Goal: Check status: Check status

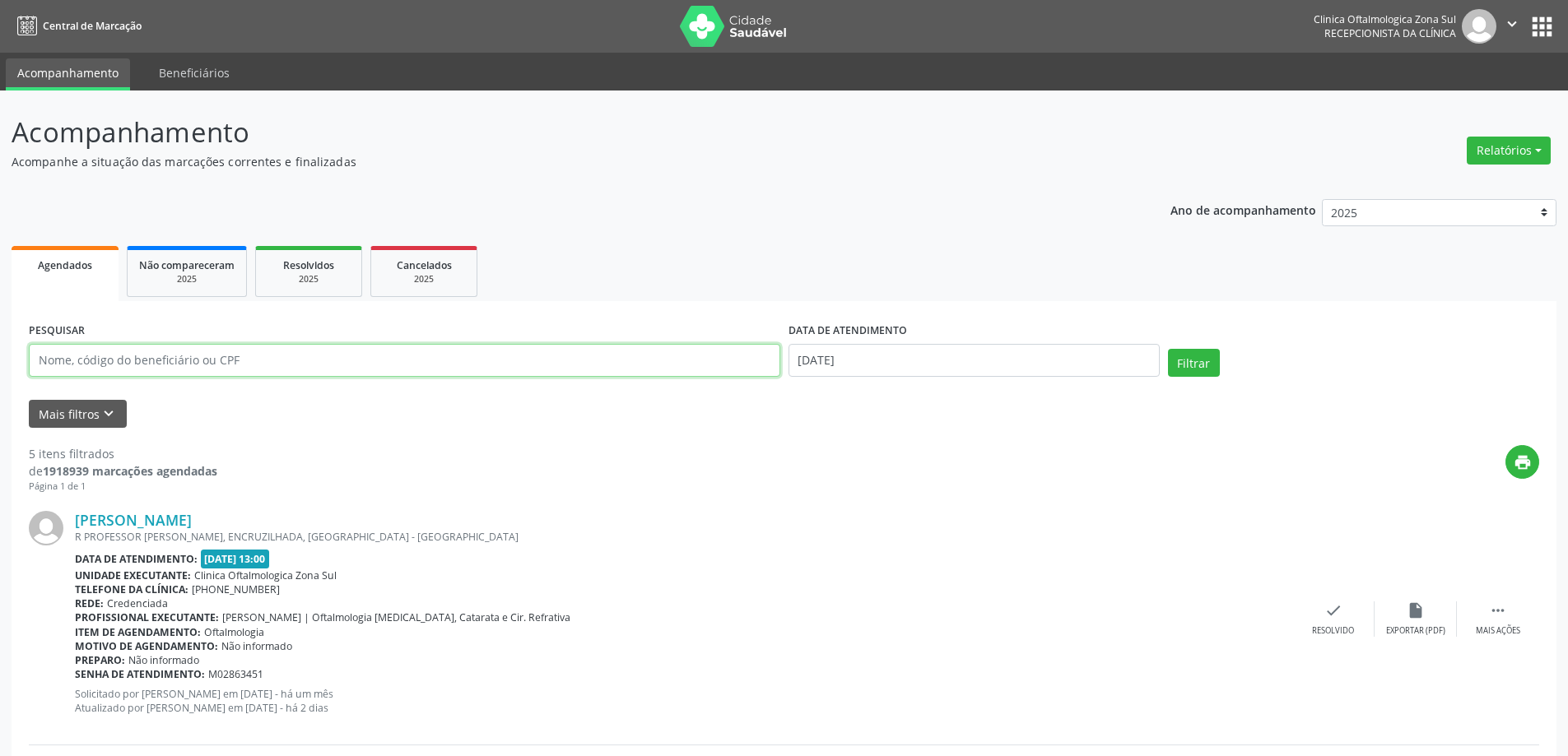
click at [222, 360] on input "text" at bounding box center [404, 360] width 751 height 33
paste input "CICERA [PERSON_NAME]"
type input "CICERA [PERSON_NAME]"
click at [1168, 349] on button "Filtrar" at bounding box center [1194, 363] width 52 height 28
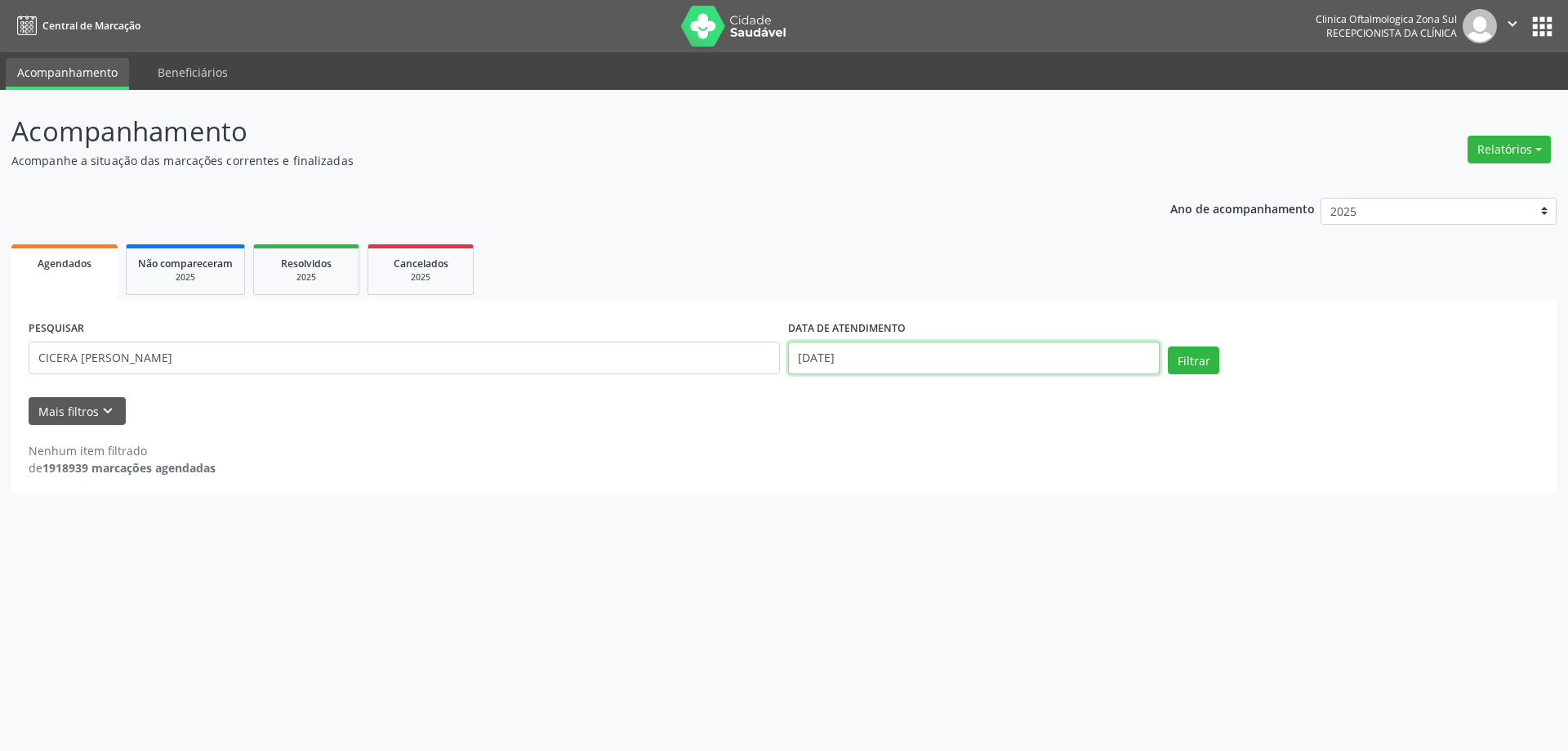
click at [881, 356] on input "[DATE]" at bounding box center [974, 358] width 372 height 32
click at [1168, 347] on button "Filtrar" at bounding box center [1194, 360] width 52 height 27
click at [423, 487] on div "PESQUISAR CICERA [PERSON_NAME] DATA DE ATENDIMENTO Filtrar UNIDADE EXECUTANTE S…" at bounding box center [784, 397] width 1546 height 195
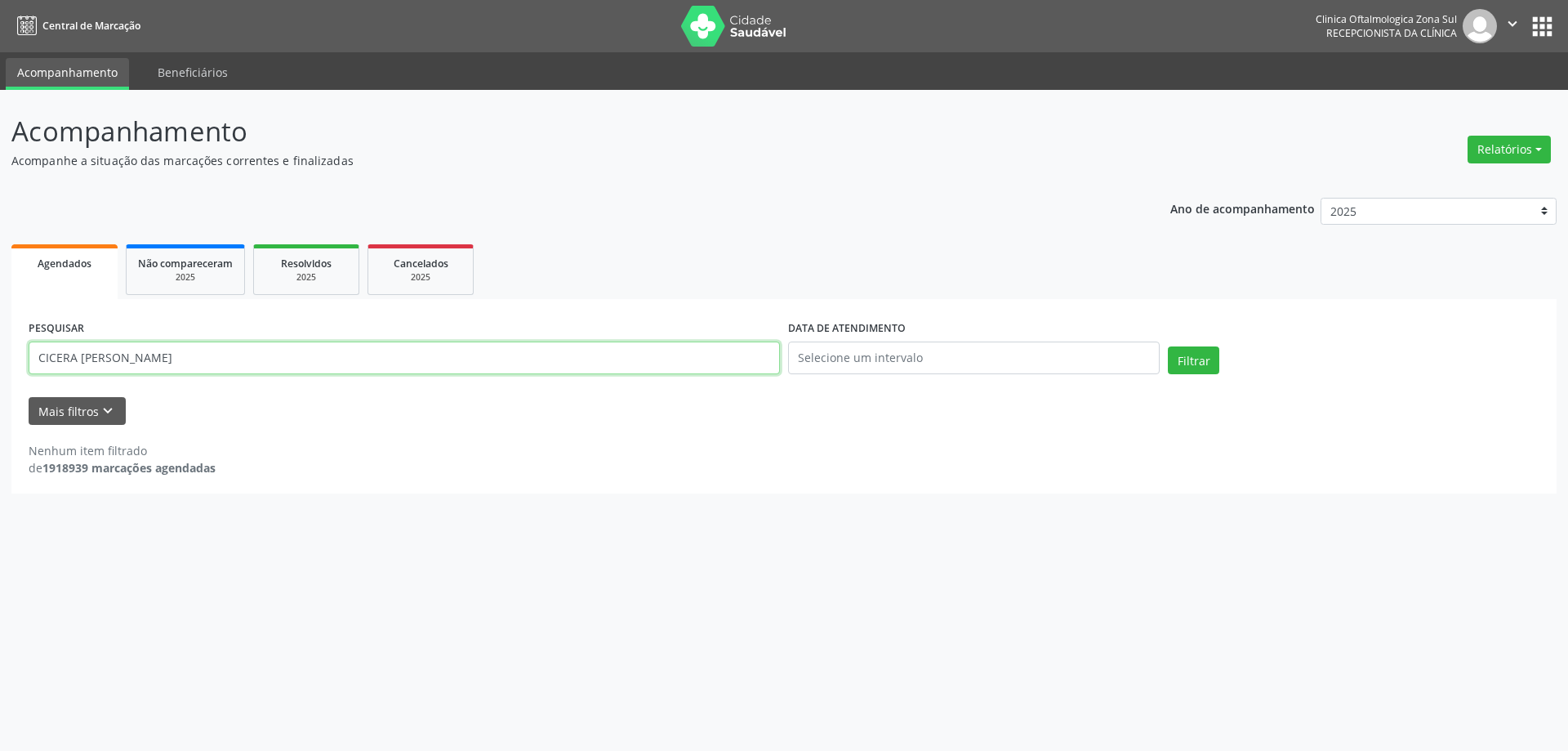
click at [195, 353] on input "CICERA [PERSON_NAME]" at bounding box center [404, 358] width 752 height 32
click at [195, 352] on input "CICERA [PERSON_NAME]" at bounding box center [404, 358] width 752 height 32
click at [1168, 347] on button "Filtrar" at bounding box center [1194, 360] width 52 height 27
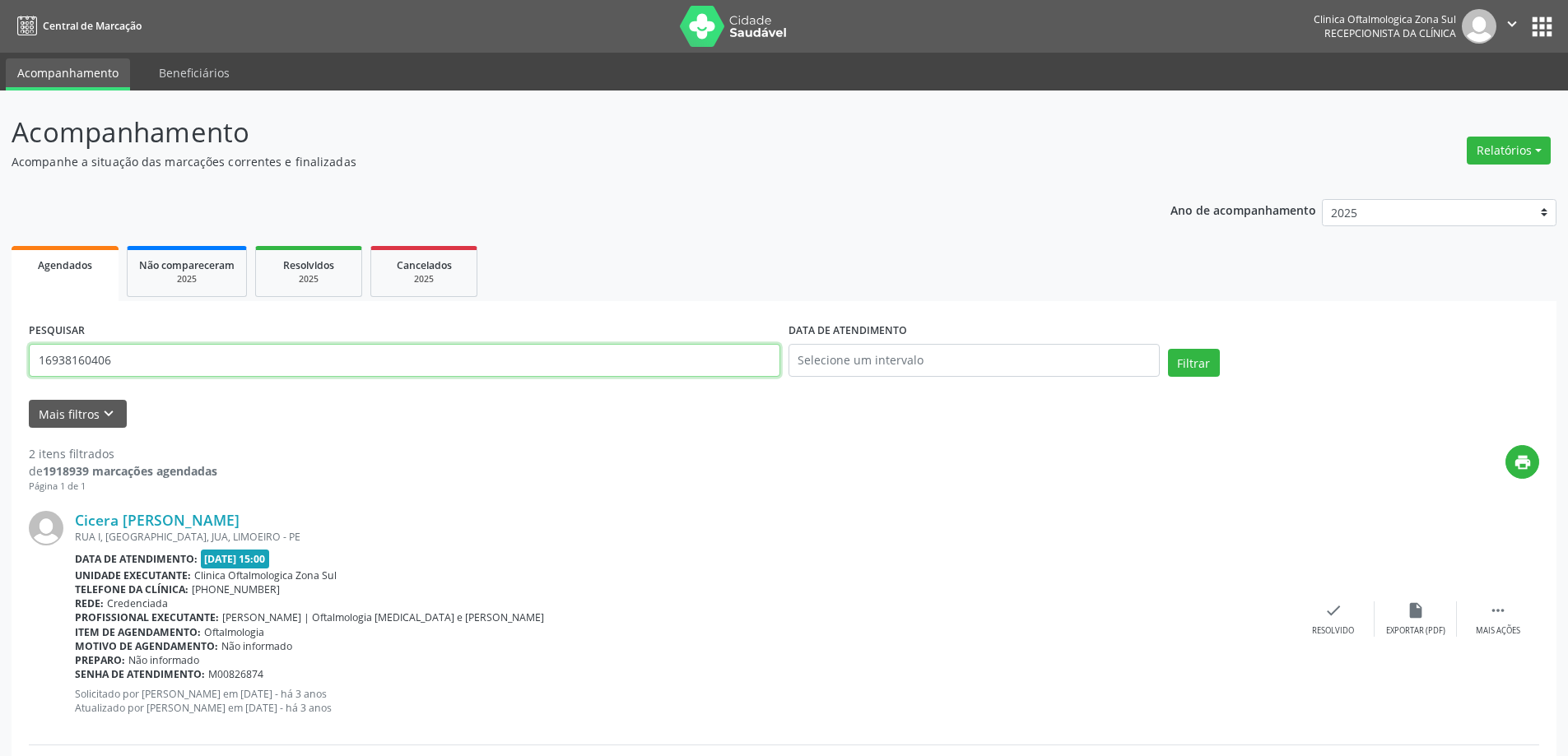
click at [179, 352] on input "16938160406" at bounding box center [404, 360] width 751 height 33
click at [178, 353] on input "16938160406" at bounding box center [404, 360] width 751 height 33
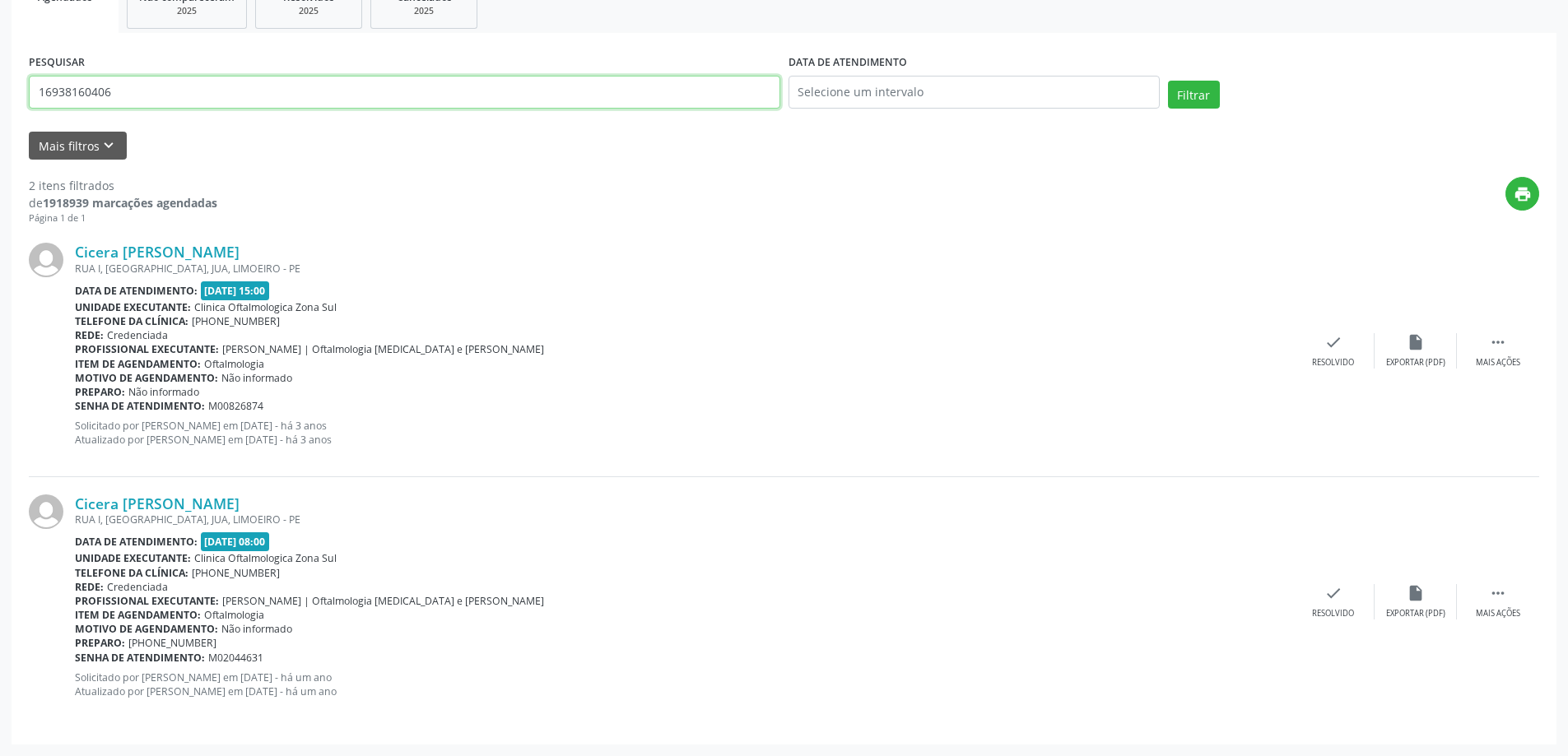
scroll to position [104, 0]
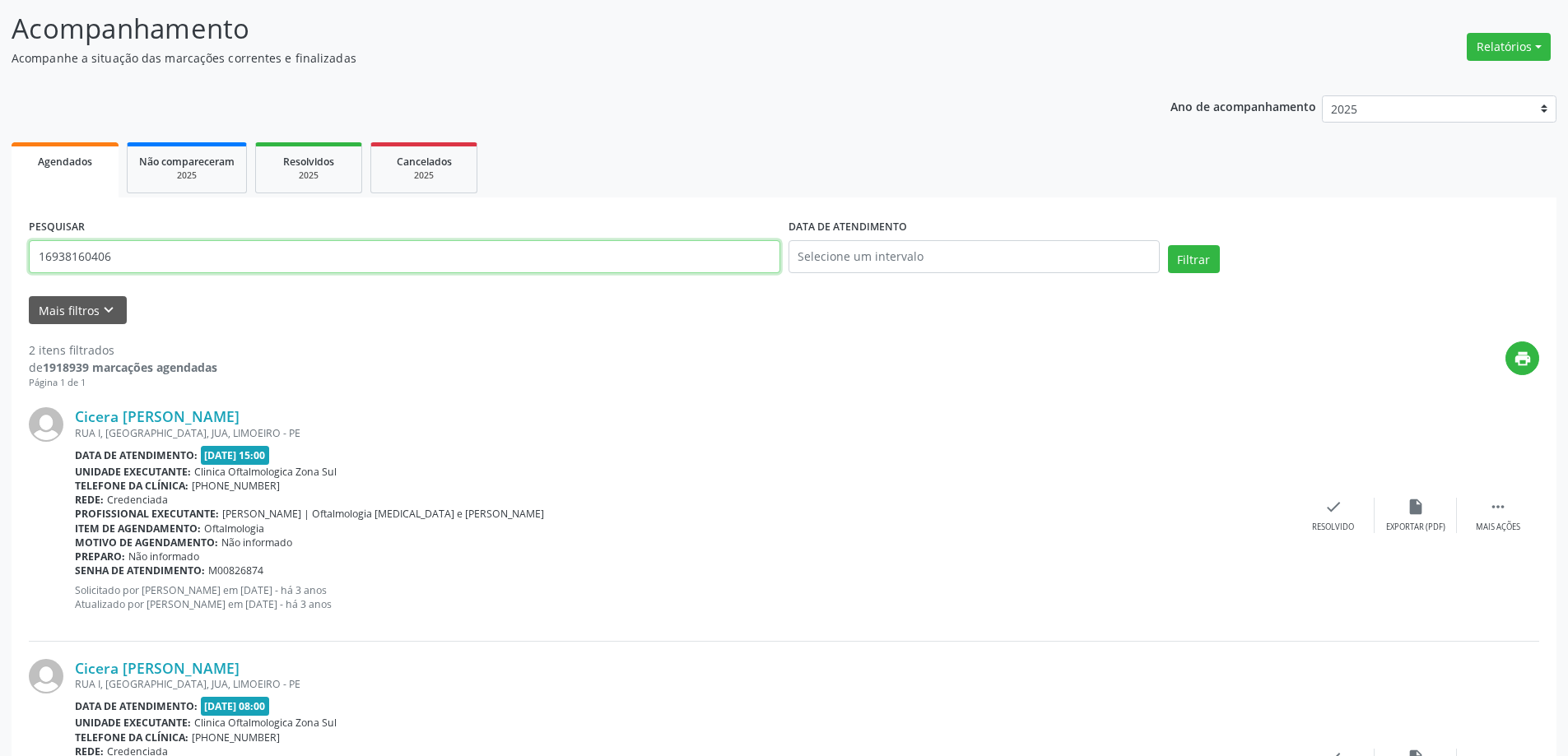
paste input "CICERA [PERSON_NAME]"
type input "CICERA [PERSON_NAME]"
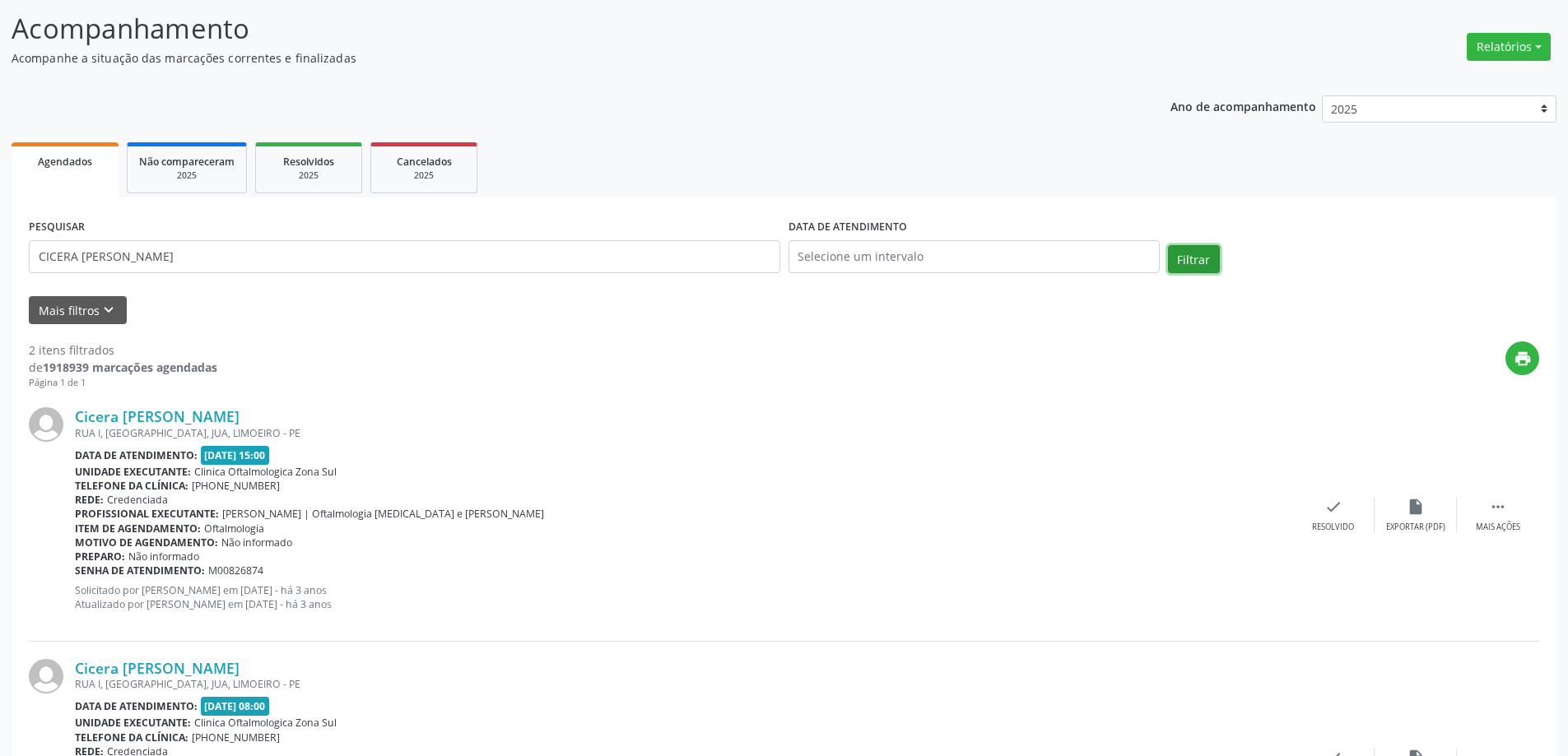
click at [1196, 266] on button "Filtrar" at bounding box center [1194, 259] width 52 height 28
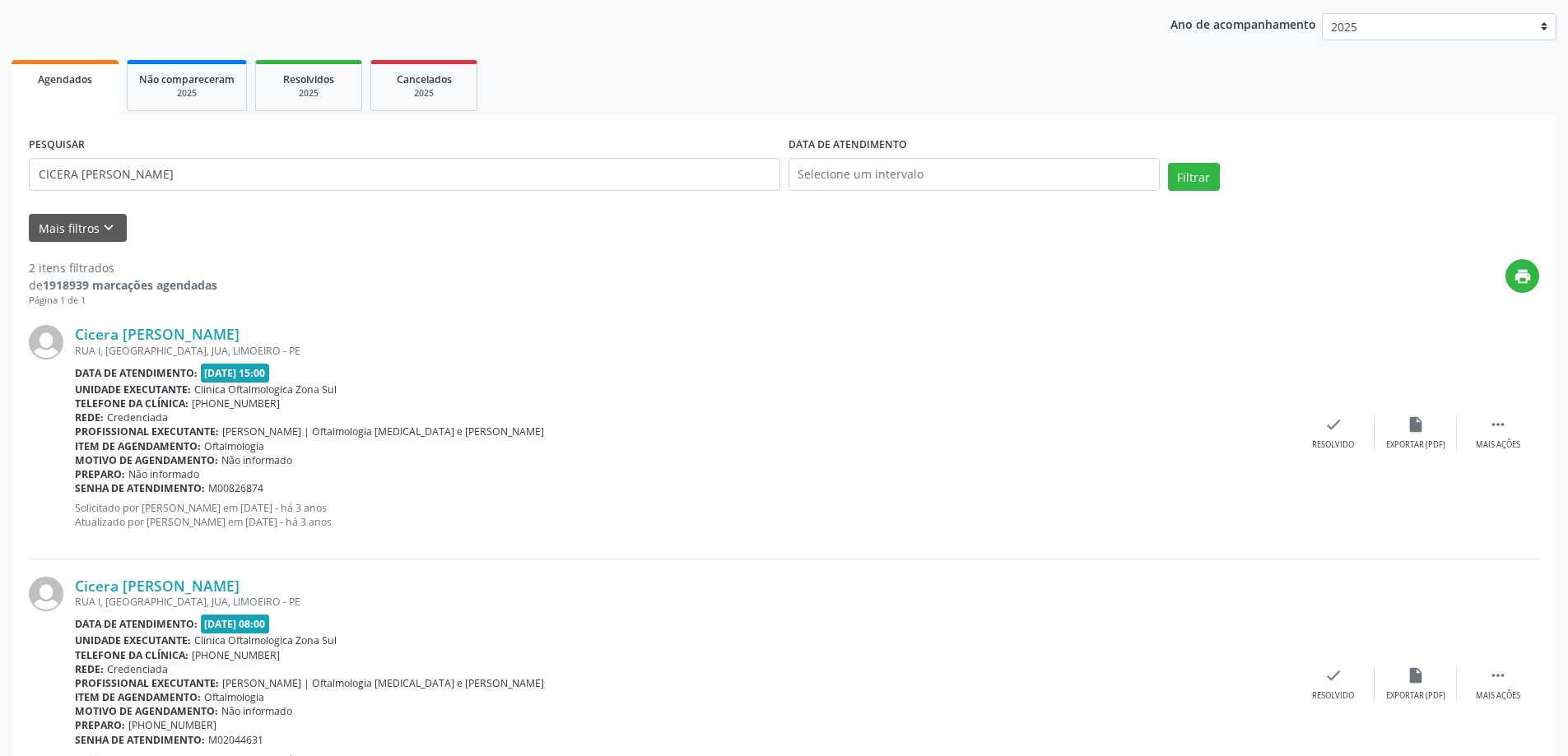
scroll to position [268, 0]
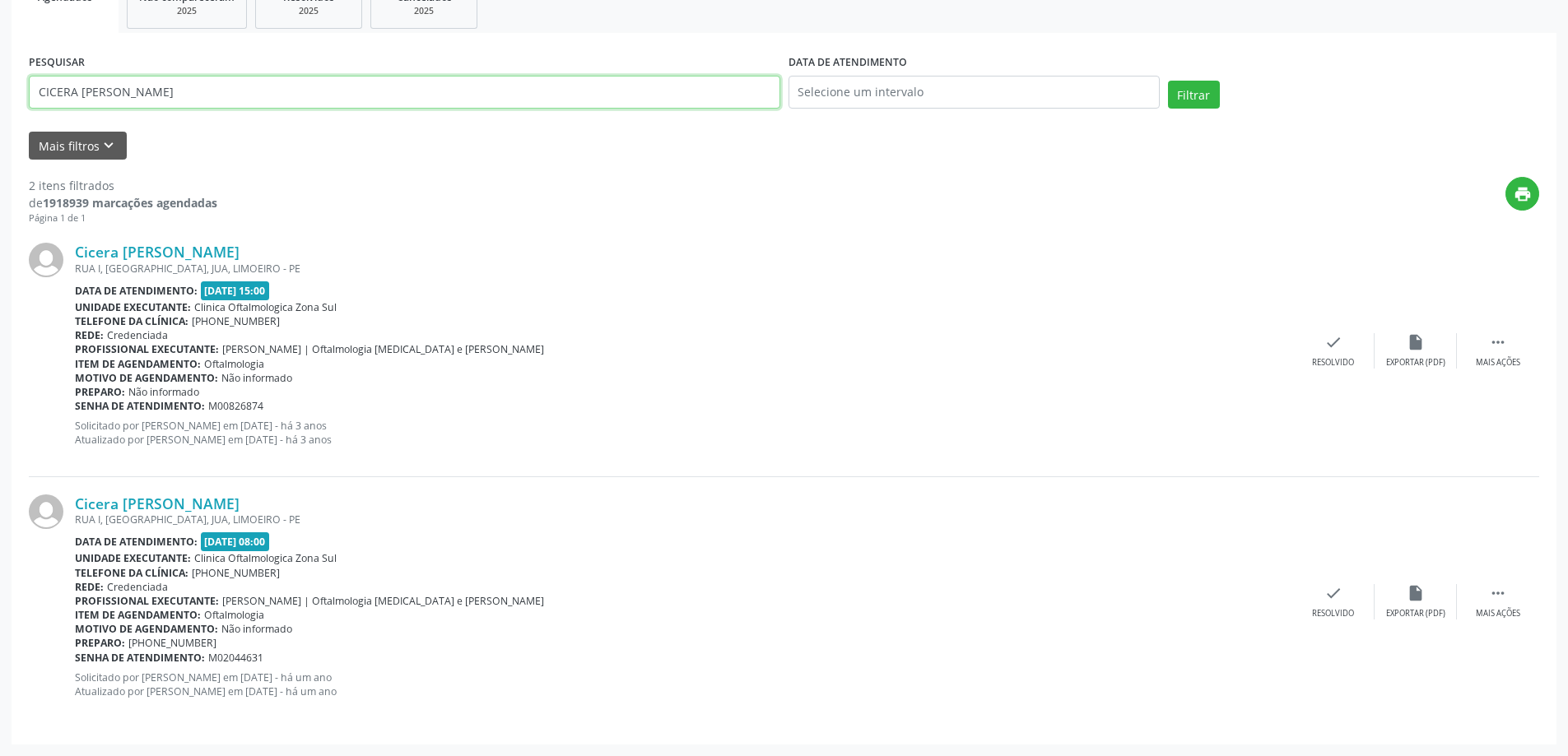
click at [230, 96] on input "CICERA [PERSON_NAME]" at bounding box center [404, 91] width 751 height 33
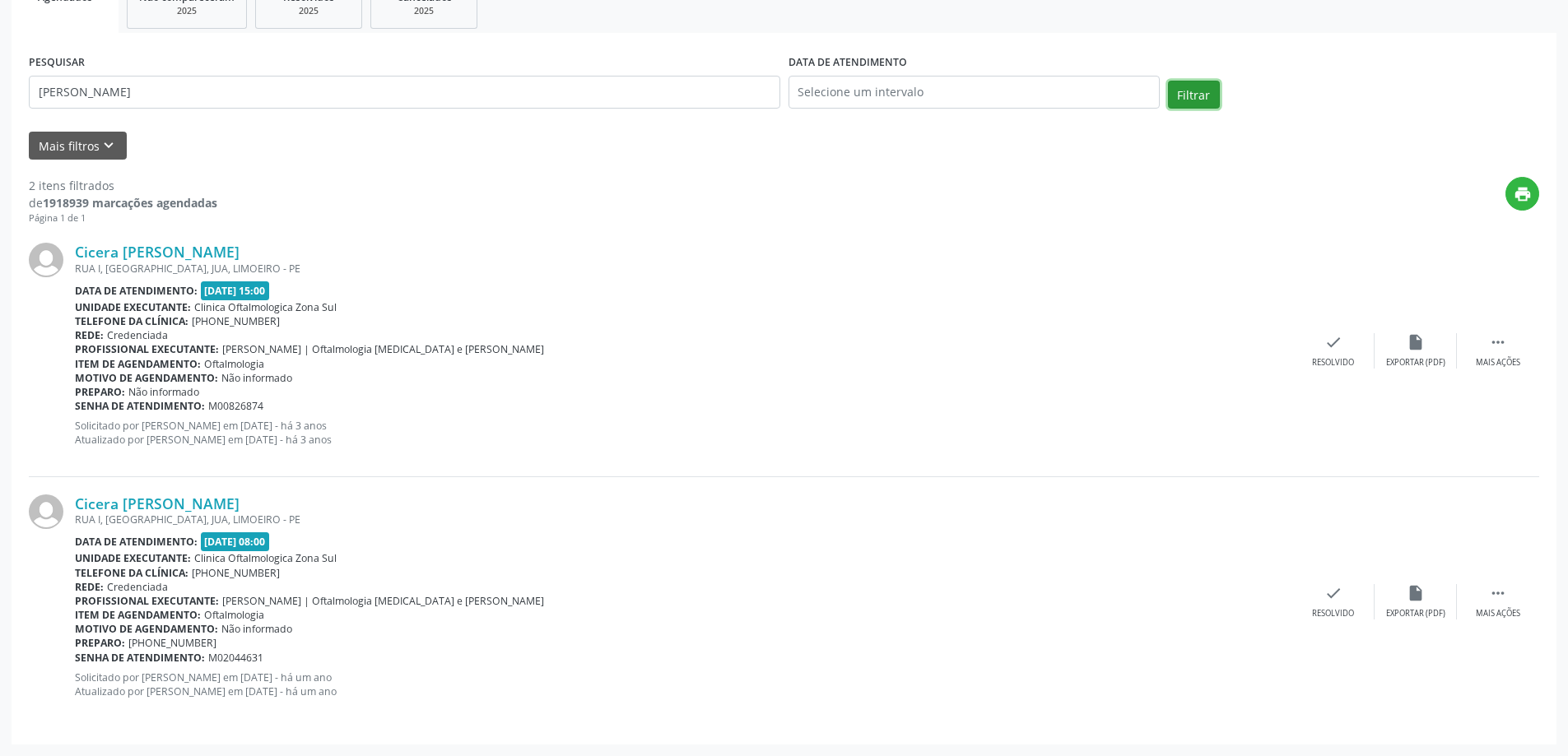
click at [1194, 92] on button "Filtrar" at bounding box center [1194, 94] width 52 height 28
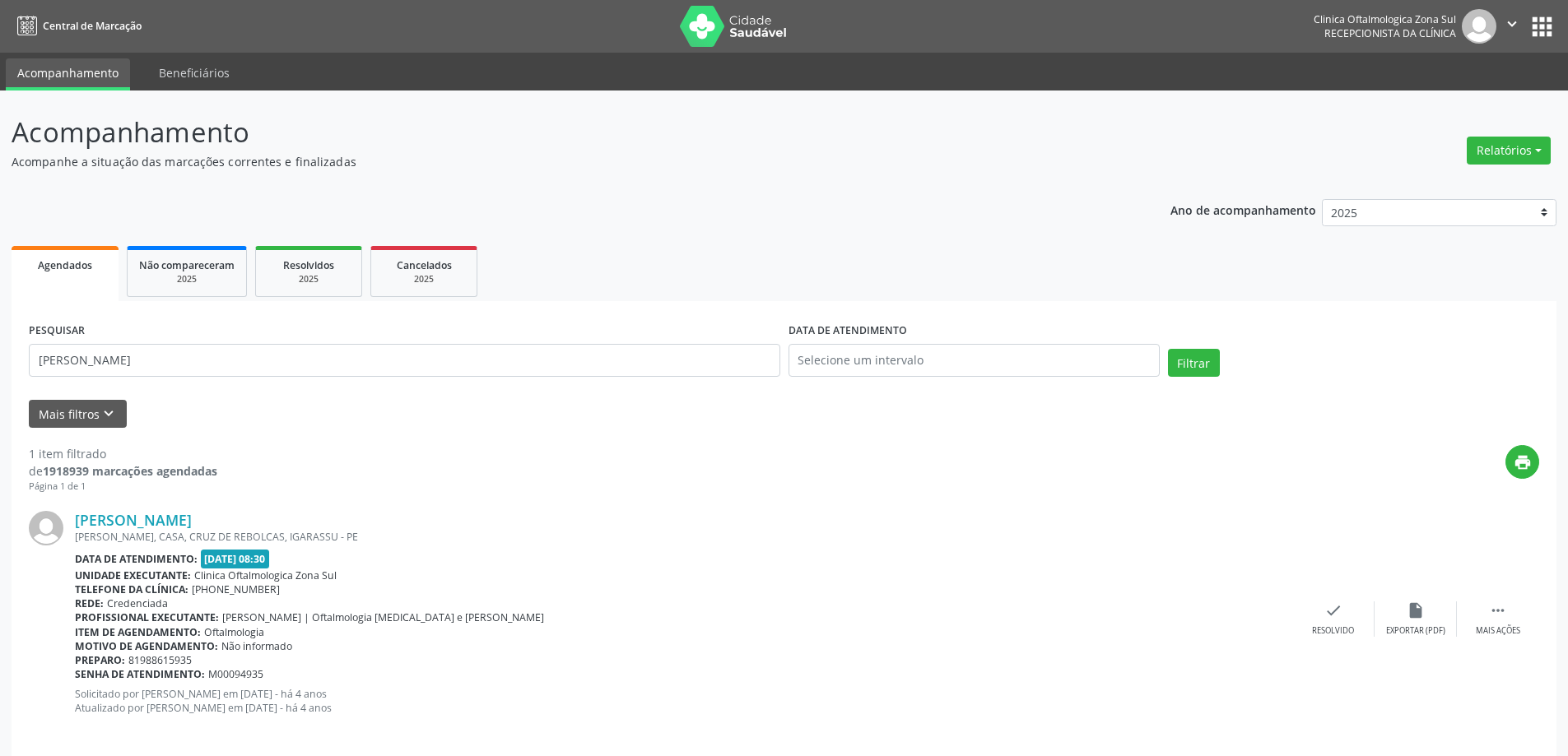
scroll to position [18, 0]
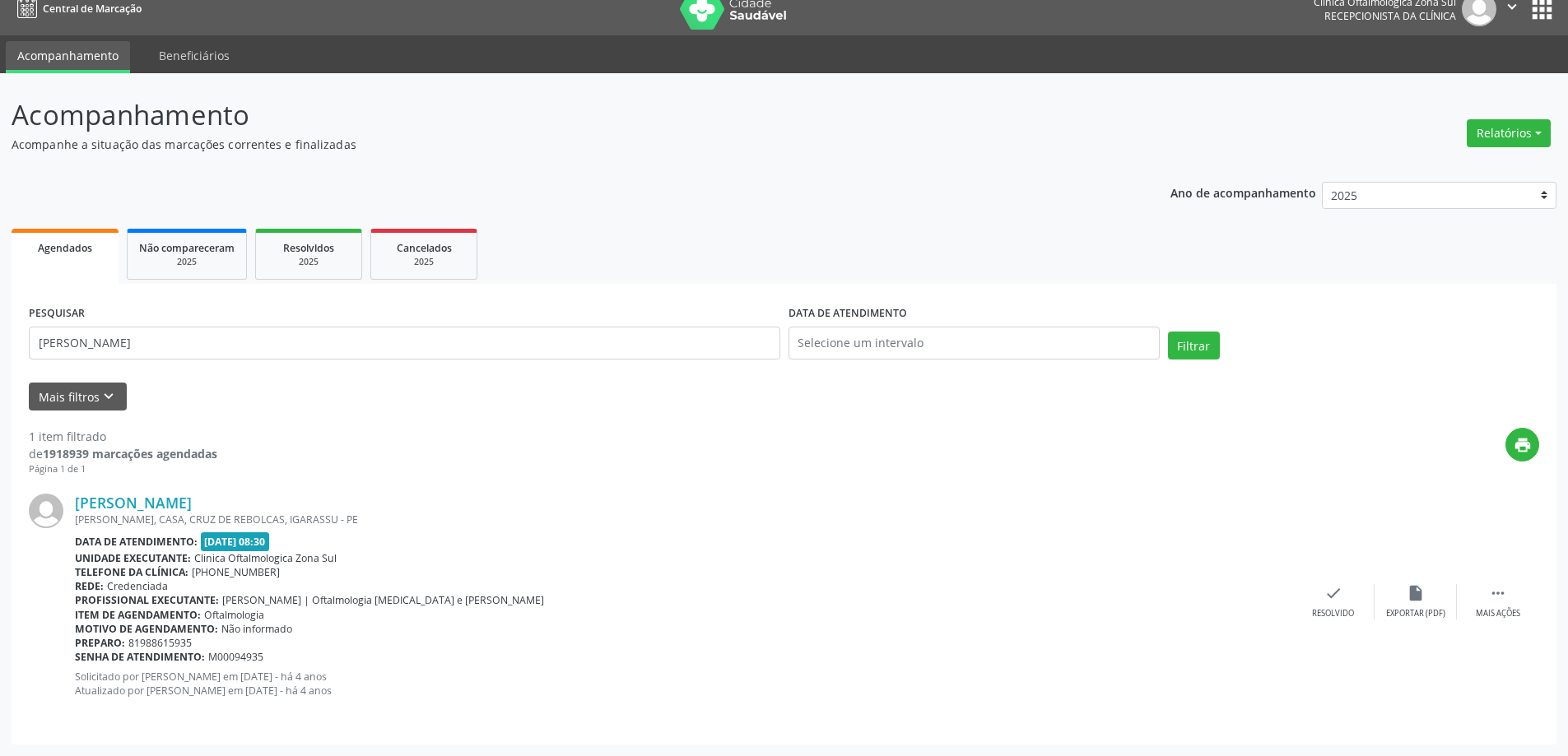
drag, startPoint x: 373, startPoint y: 494, endPoint x: 72, endPoint y: 500, distance: 301.1
click at [71, 502] on div "[PERSON_NAME] [PERSON_NAME], CASA, CRUZ DE REBOLCAS, IGARASSU - PE Data de aten…" at bounding box center [783, 601] width 1510 height 250
copy div "[PERSON_NAME]"
drag, startPoint x: 209, startPoint y: 341, endPoint x: 0, endPoint y: 17, distance: 385.6
click at [0, 227] on div "Acompanhamento Acompanhe a situação das marcações correntes e finalizadas Relat…" at bounding box center [784, 414] width 1568 height 682
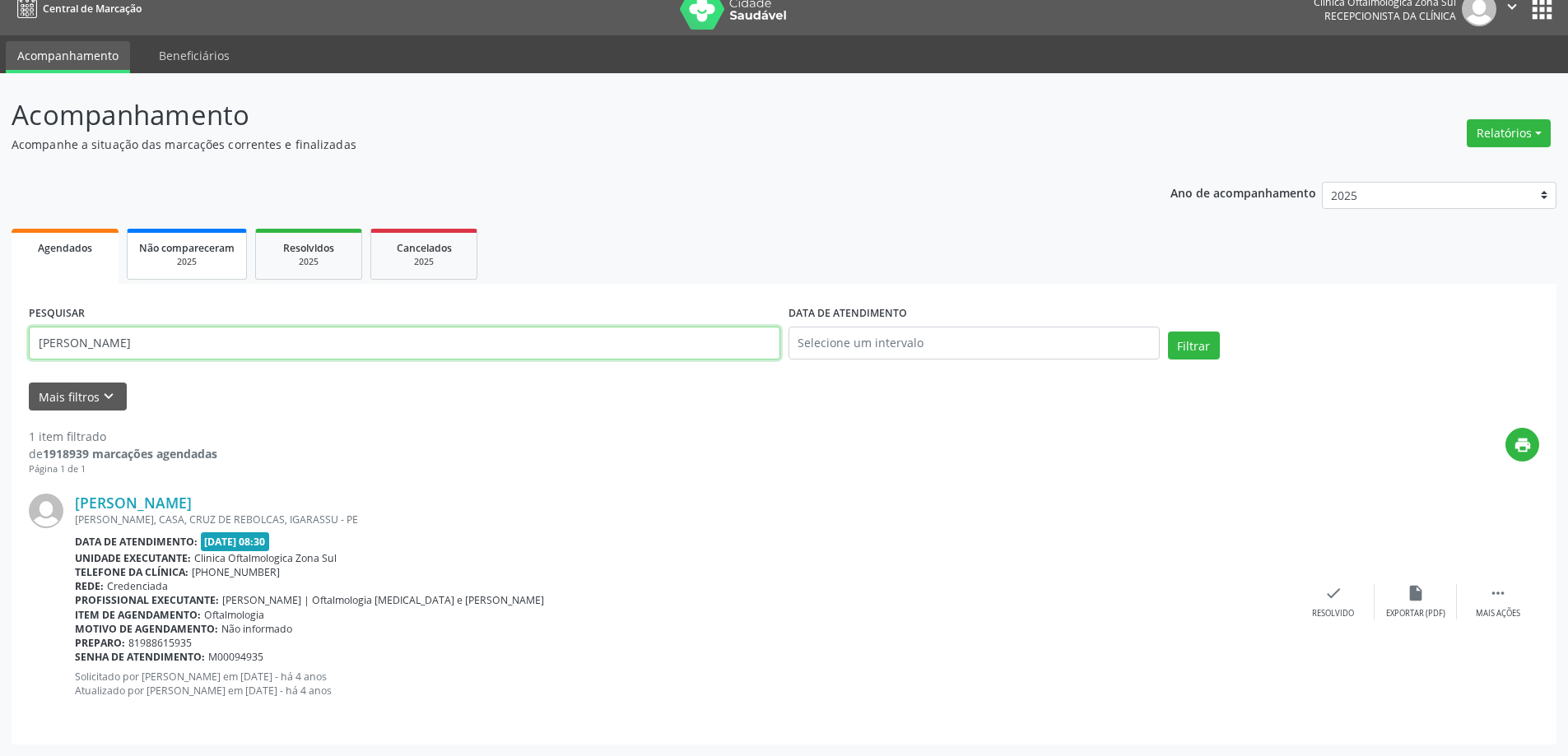
paste input "[PERSON_NAME]"
type input "[PERSON_NAME]"
click at [1193, 341] on button "Filtrar" at bounding box center [1194, 345] width 52 height 28
drag, startPoint x: 201, startPoint y: 330, endPoint x: 7, endPoint y: 311, distance: 194.9
click at [0, 313] on div "Acompanhamento Acompanhe a situação das marcações correntes e finalizadas Relat…" at bounding box center [784, 414] width 1568 height 682
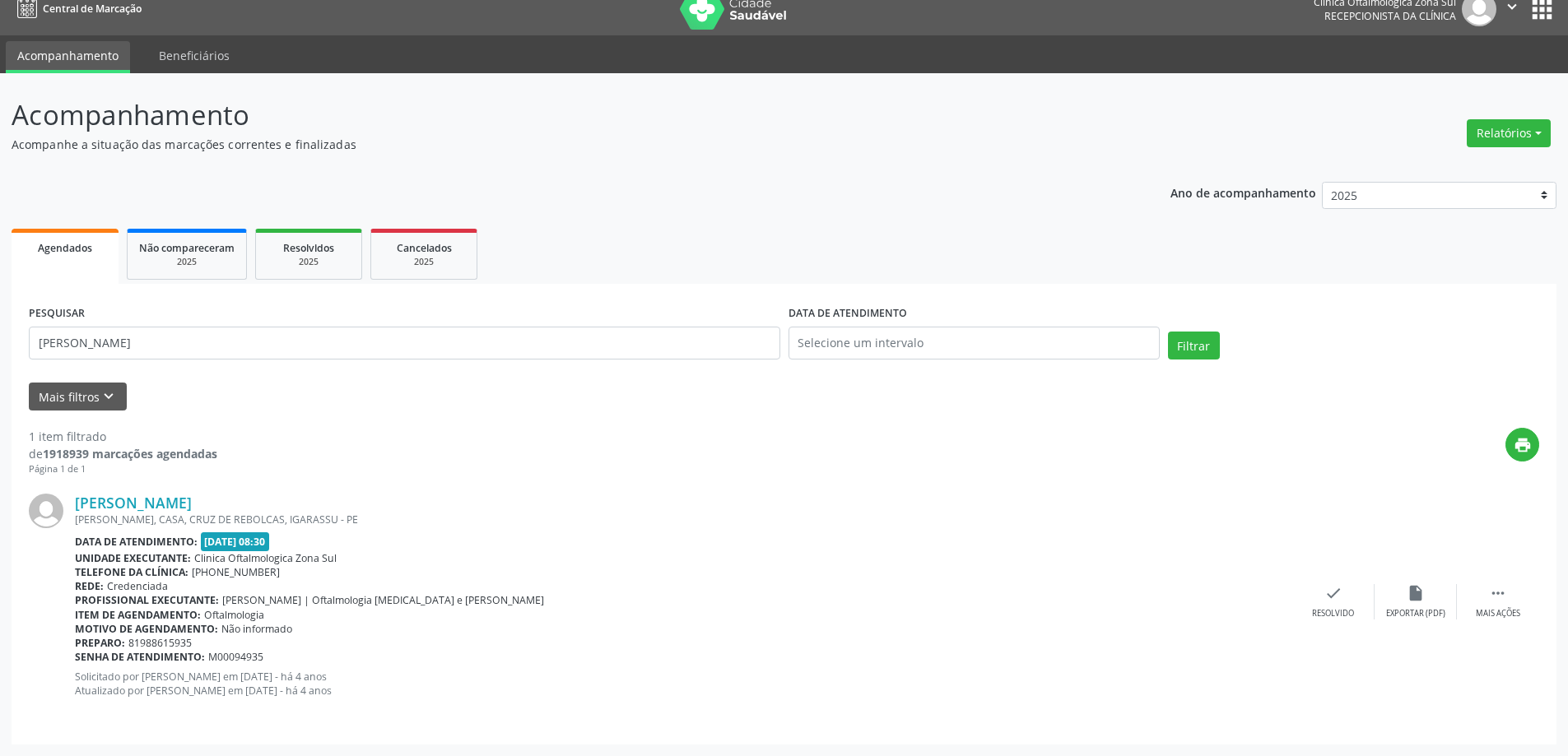
click at [255, 400] on div "Mais filtros keyboard_arrow_down" at bounding box center [783, 397] width 1519 height 28
drag, startPoint x: 177, startPoint y: 327, endPoint x: 24, endPoint y: 296, distance: 156.1
click at [22, 302] on div "PESQUISAR [PERSON_NAME] DATA DE ATENDIMENTO Filtrar UNIDADE EXECUTANTE Selecion…" at bounding box center [784, 514] width 1545 height 460
